Goal: Task Accomplishment & Management: Manage account settings

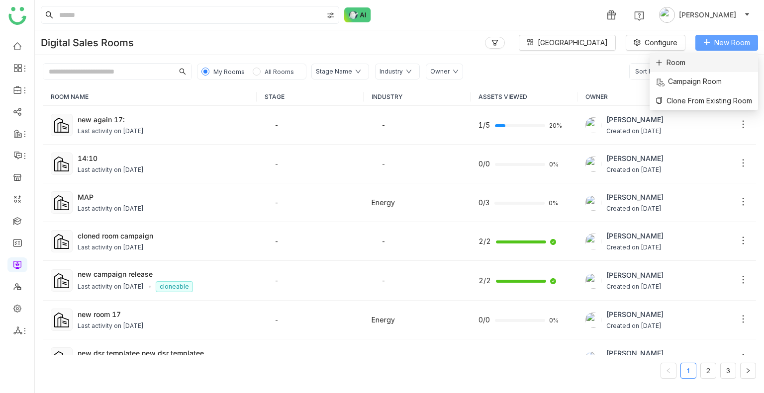
drag, startPoint x: 727, startPoint y: 35, endPoint x: 696, endPoint y: 54, distance: 35.7
click at [696, 54] on body "1 Uday Bhanu Digital Sales Rooms Block Library Configure New Room My Rooms All …" at bounding box center [382, 196] width 764 height 393
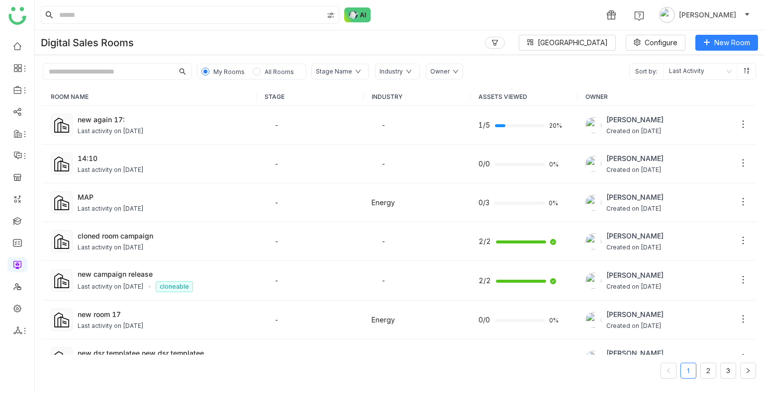
click at [696, 54] on div "Digital Sales Rooms Block Library Configure New Room" at bounding box center [399, 42] width 729 height 25
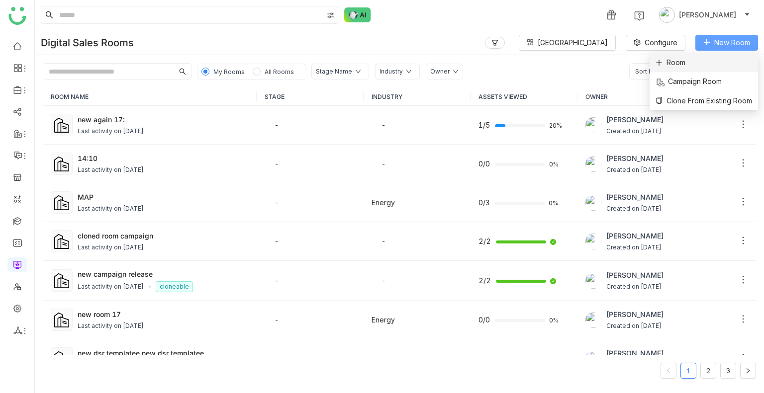
drag, startPoint x: 741, startPoint y: 38, endPoint x: 662, endPoint y: 65, distance: 83.5
click at [662, 65] on body "1 Uday Bhanu Digital Sales Rooms Block Library Configure New Room My Rooms All …" at bounding box center [382, 196] width 764 height 393
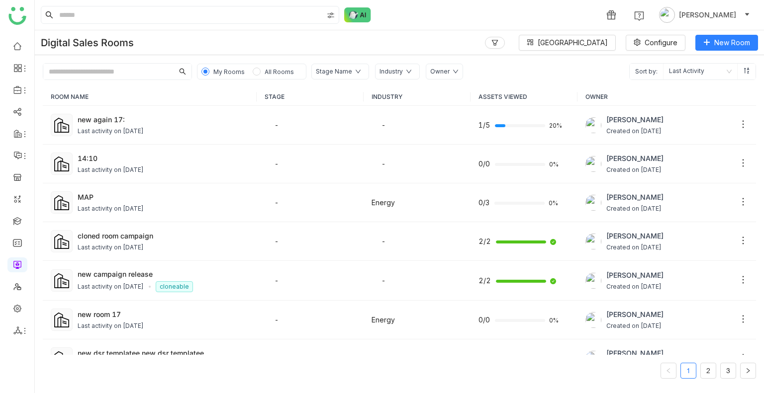
click at [662, 65] on span "Sort by:" at bounding box center [646, 72] width 33 height 16
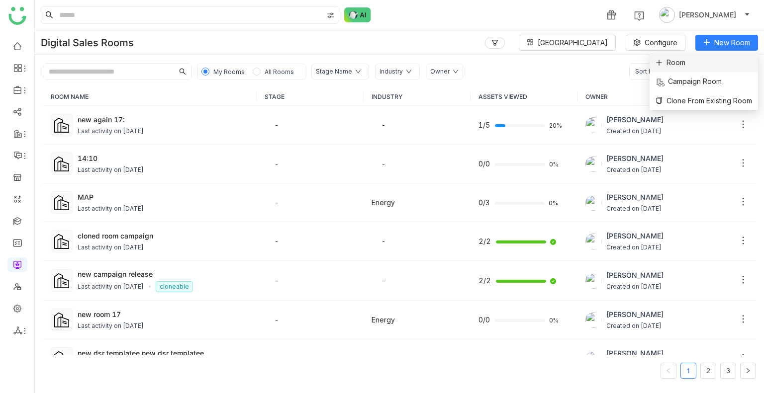
click at [682, 62] on span "Room" at bounding box center [671, 62] width 30 height 11
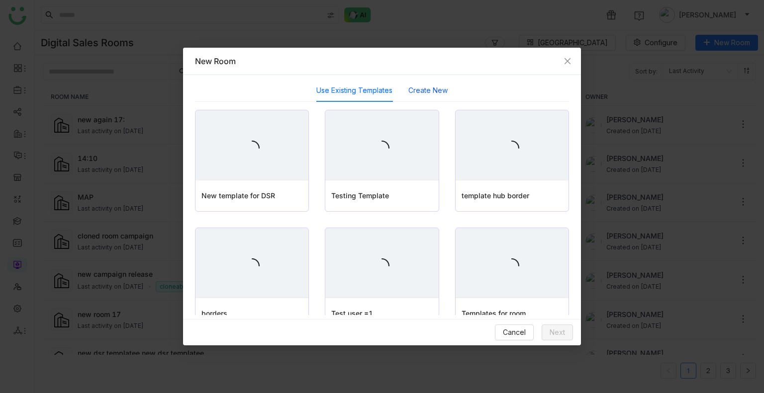
click at [439, 87] on button "Create New" at bounding box center [427, 90] width 39 height 11
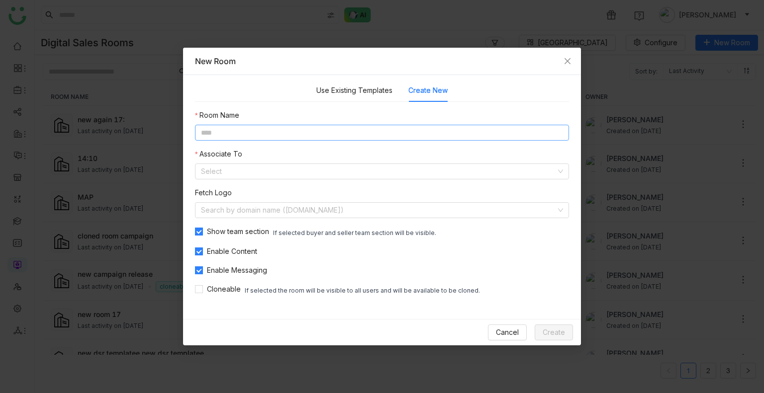
click at [325, 134] on input at bounding box center [382, 133] width 374 height 16
type input "*********"
click at [295, 177] on input at bounding box center [378, 171] width 355 height 15
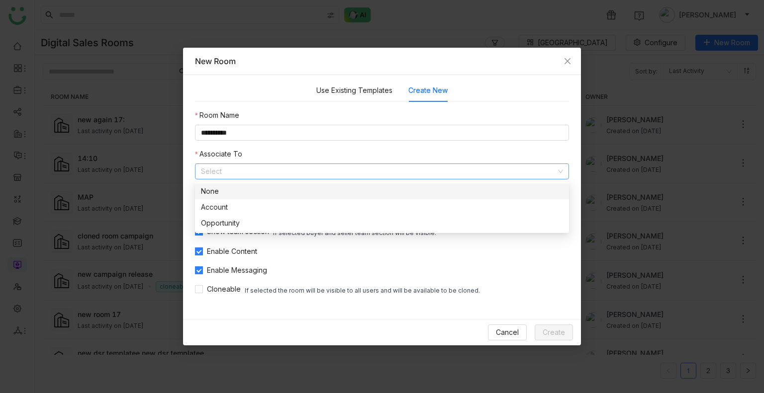
click at [243, 186] on nz-option-item "None" at bounding box center [382, 192] width 374 height 16
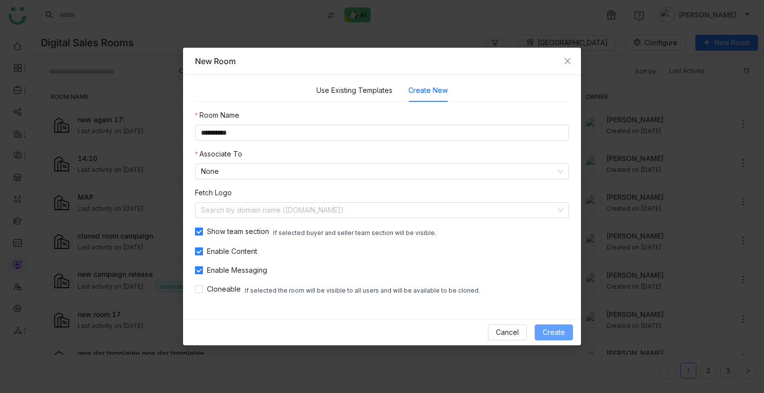
click at [546, 340] on button "Create" at bounding box center [554, 333] width 38 height 16
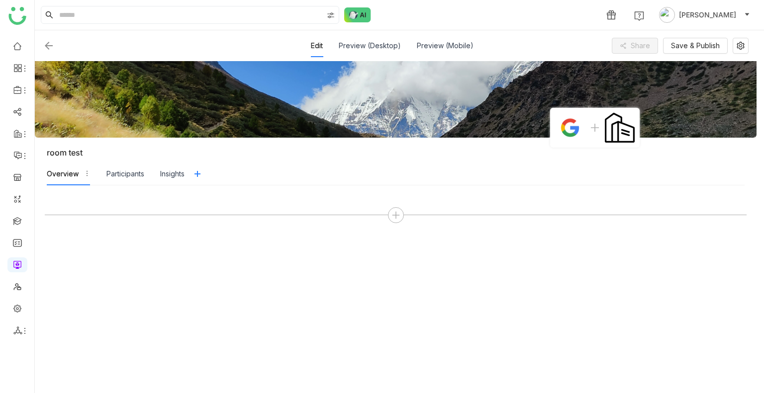
click at [49, 48] on img at bounding box center [49, 46] width 12 height 12
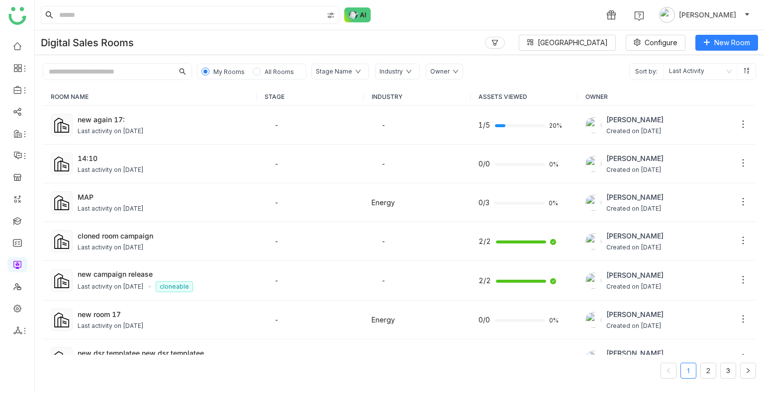
click at [101, 77] on input "text" at bounding box center [108, 72] width 130 height 16
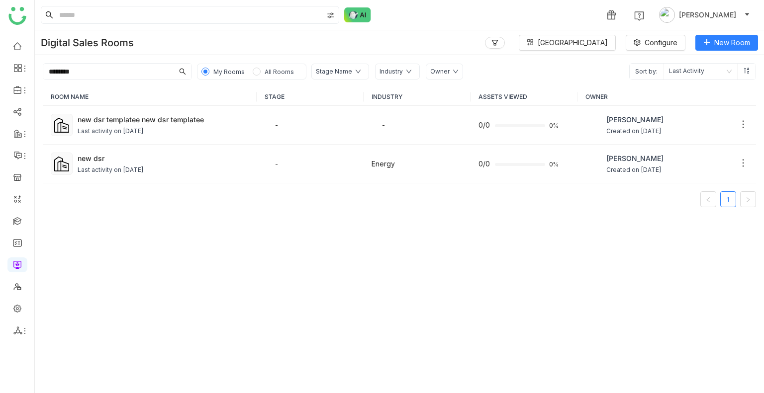
type input "*******"
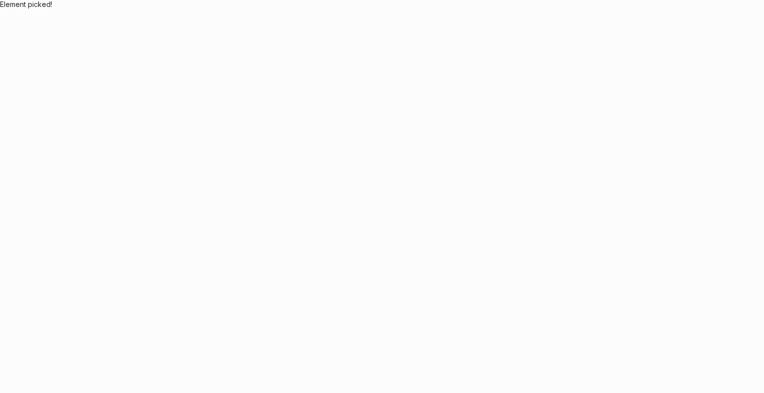
click at [115, 1] on body "Element picked!" at bounding box center [382, 196] width 764 height 393
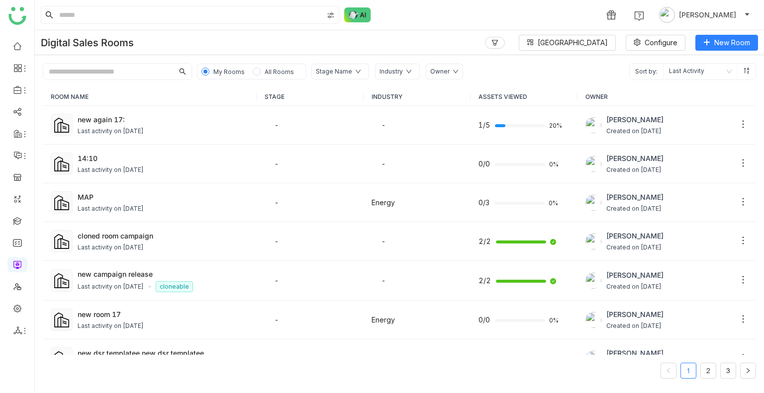
click at [125, 75] on input "text" at bounding box center [108, 72] width 130 height 16
paste input "**********"
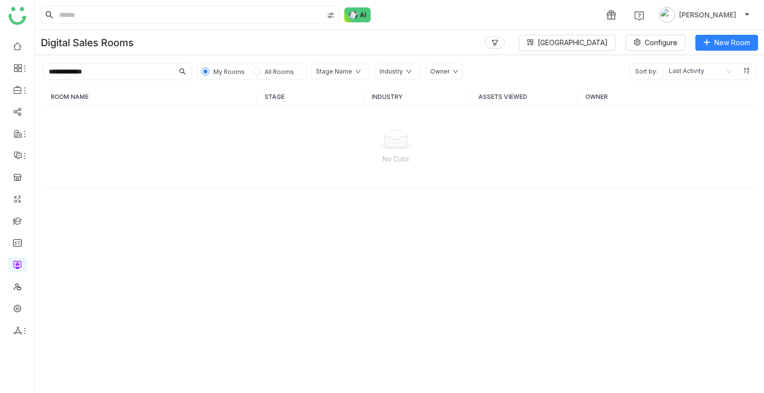
type input "**********"
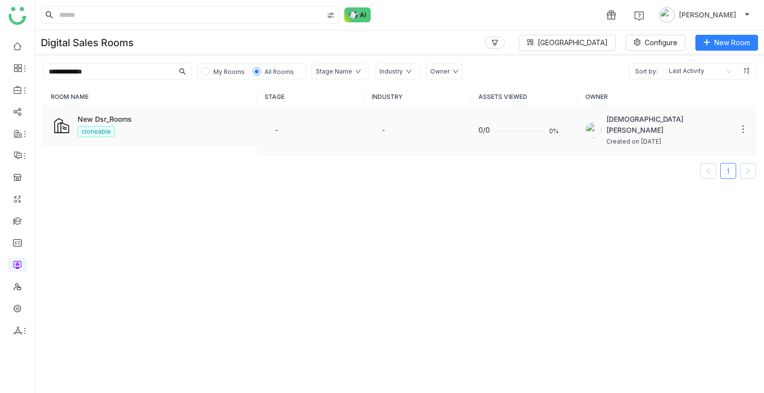
click at [627, 119] on span "[DEMOGRAPHIC_DATA][PERSON_NAME]" at bounding box center [669, 125] width 127 height 22
click at [98, 126] on nz-tag "cloneable" at bounding box center [96, 131] width 37 height 11
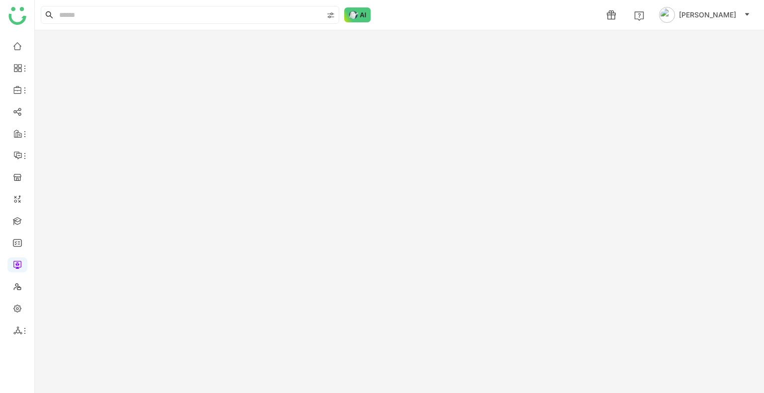
click at [98, 126] on gtmb-room-detail at bounding box center [399, 211] width 729 height 363
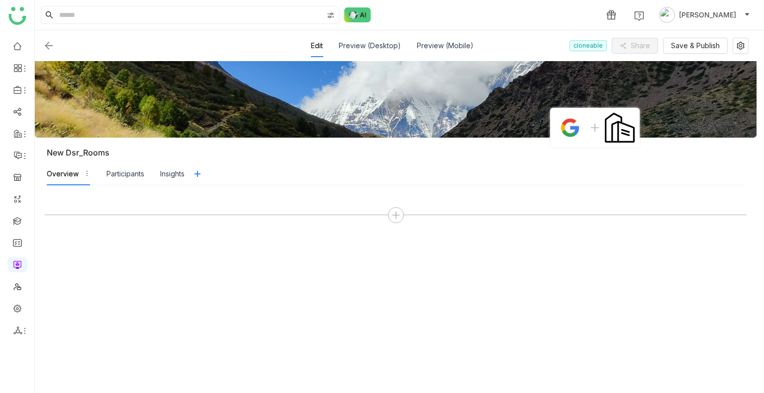
click at [51, 43] on img at bounding box center [49, 46] width 12 height 12
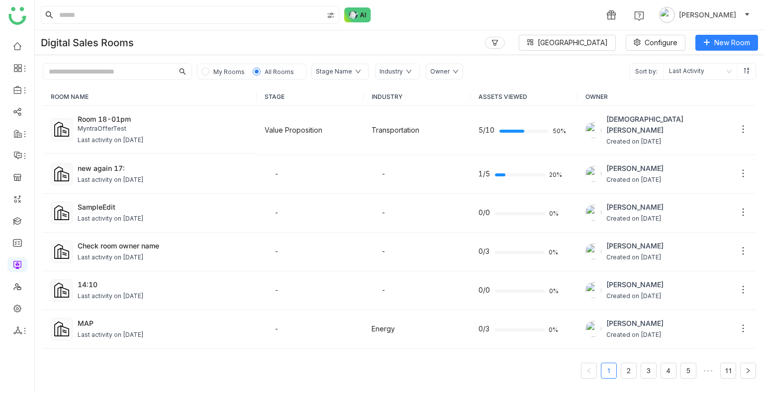
click at [125, 73] on input "text" at bounding box center [108, 72] width 130 height 16
paste input "**********"
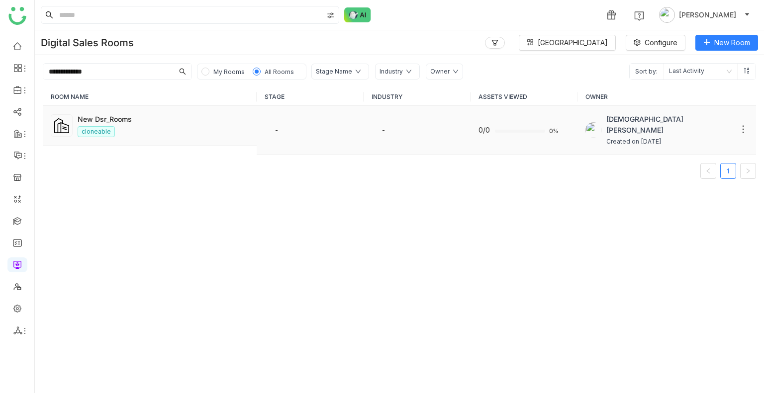
type input "**********"
click at [738, 124] on icon at bounding box center [743, 129] width 10 height 10
click at [688, 194] on li "Delete" at bounding box center [696, 200] width 90 height 19
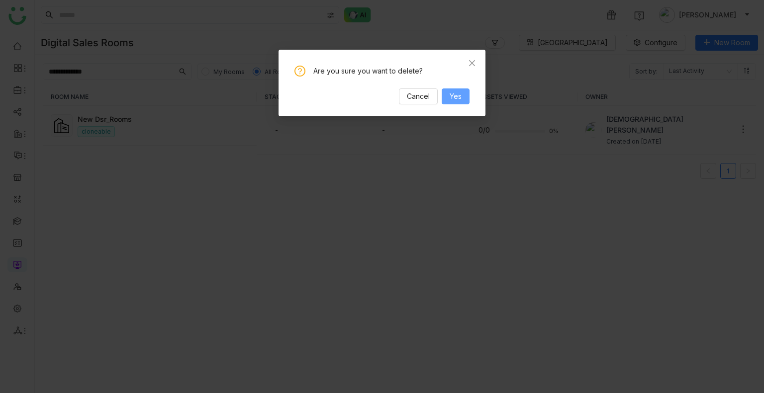
click at [459, 99] on span "Yes" at bounding box center [456, 96] width 12 height 11
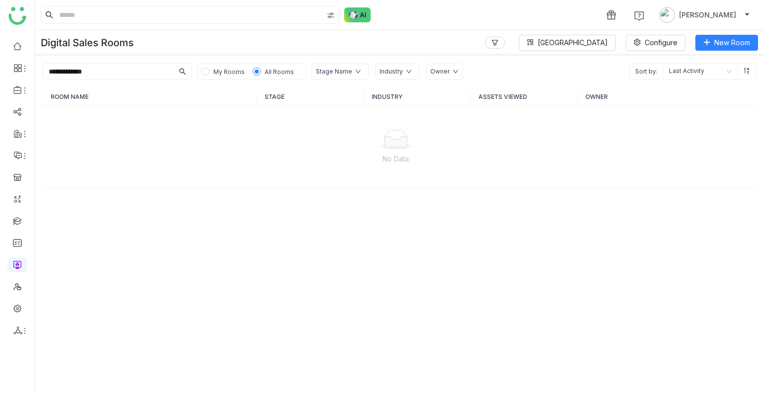
click at [218, 74] on span "My Rooms" at bounding box center [228, 71] width 31 height 7
click at [265, 73] on span "All Rooms" at bounding box center [279, 71] width 29 height 7
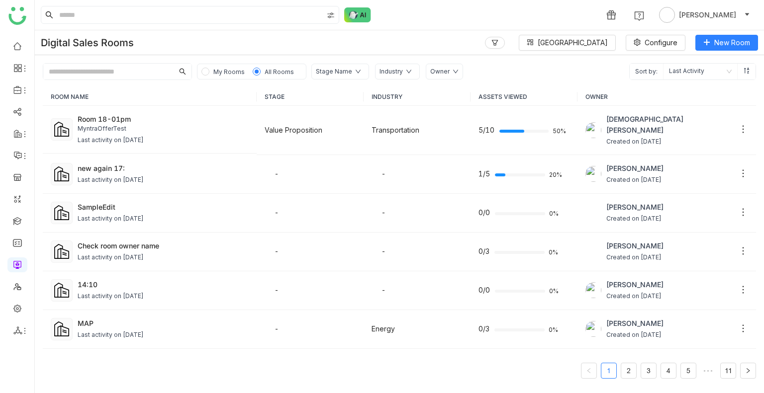
click at [126, 73] on input "text" at bounding box center [108, 72] width 130 height 16
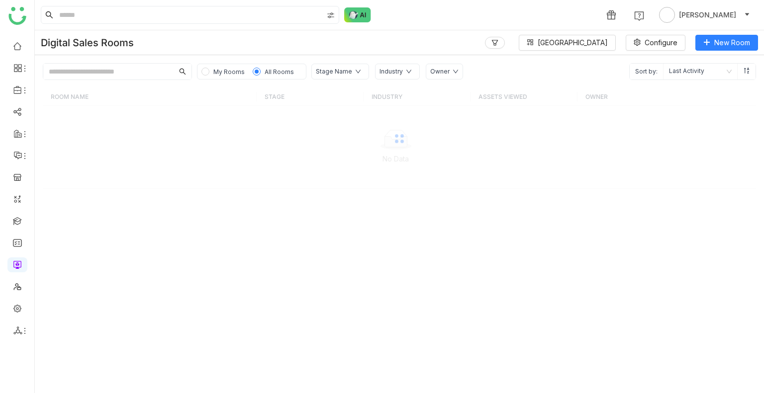
paste input "**********"
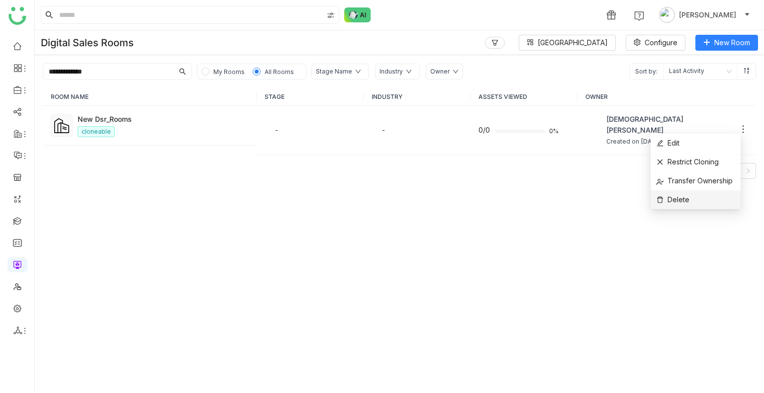
type input "**********"
click at [690, 191] on li "Delete" at bounding box center [696, 200] width 90 height 19
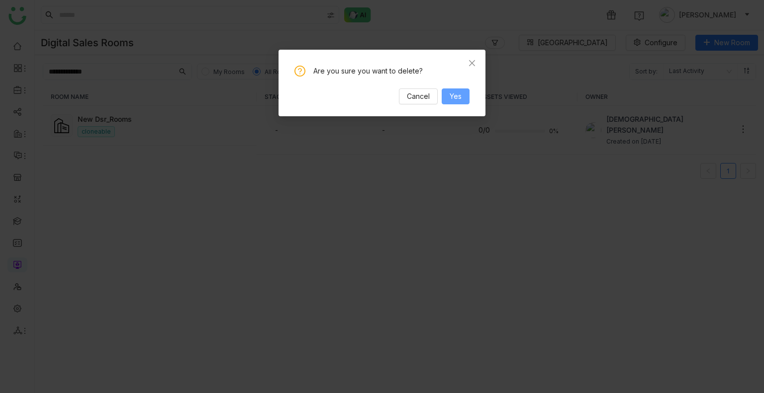
click at [462, 96] on button "Yes" at bounding box center [456, 97] width 28 height 16
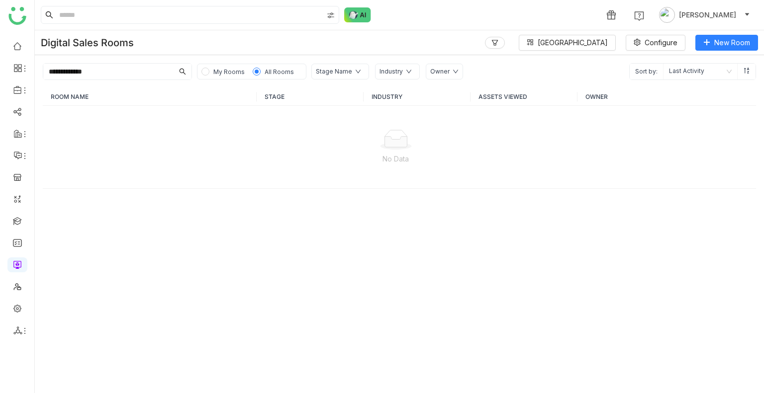
click at [216, 70] on span "My Rooms" at bounding box center [228, 71] width 31 height 7
click at [286, 73] on span "All Rooms" at bounding box center [279, 71] width 29 height 7
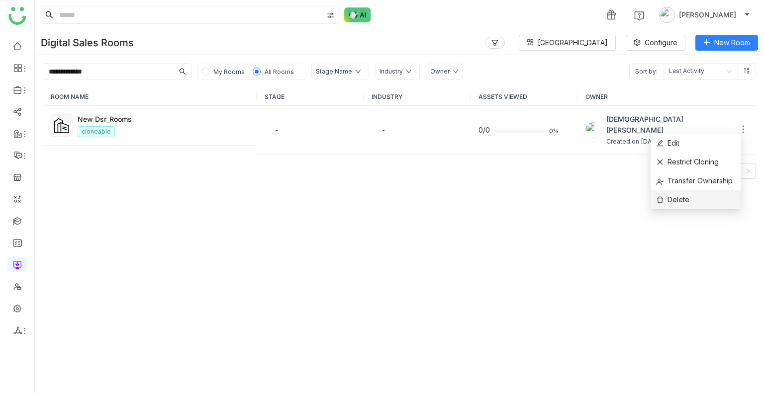
click at [697, 194] on li "Delete" at bounding box center [696, 200] width 90 height 19
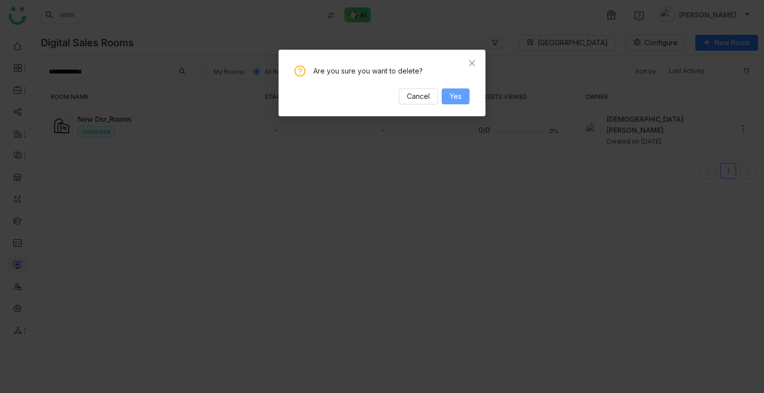
click at [459, 96] on span "Yes" at bounding box center [456, 96] width 12 height 11
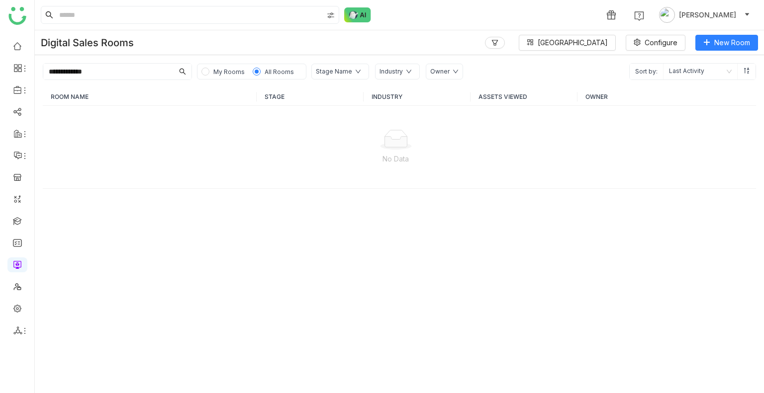
click at [235, 71] on span "My Rooms" at bounding box center [228, 71] width 31 height 7
click at [273, 73] on span "All Rooms" at bounding box center [279, 71] width 29 height 7
